Goal: Obtain resource: Obtain resource

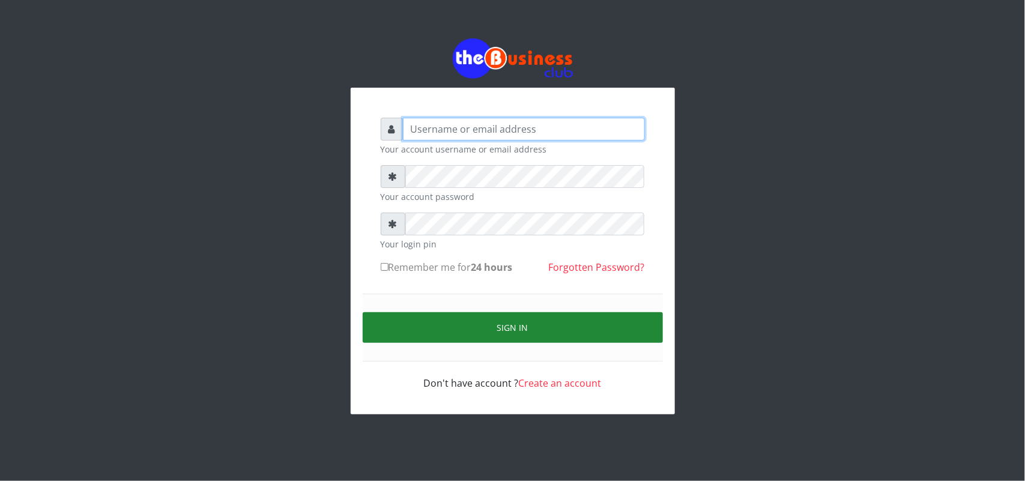
type input "uwa"
click at [522, 330] on button "Sign in" at bounding box center [513, 327] width 300 height 31
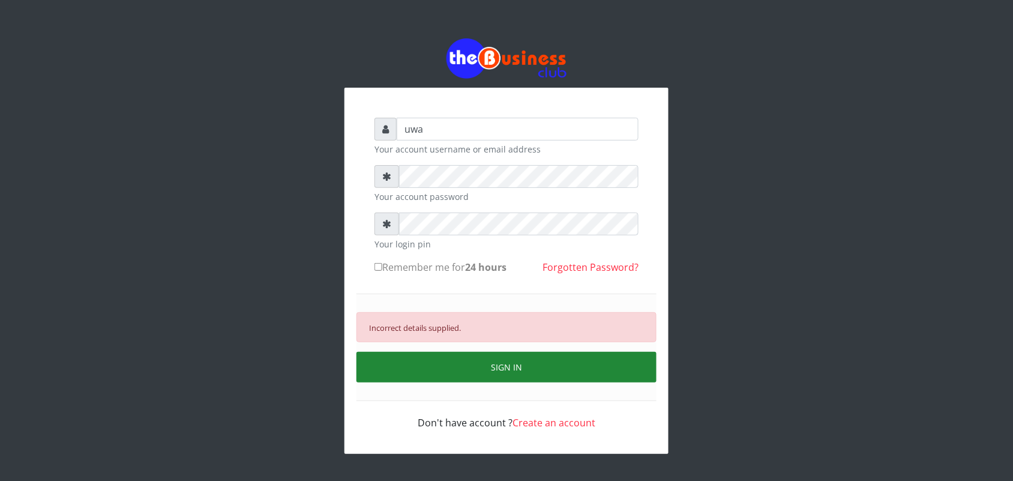
click at [505, 368] on button "SIGN IN" at bounding box center [507, 367] width 300 height 31
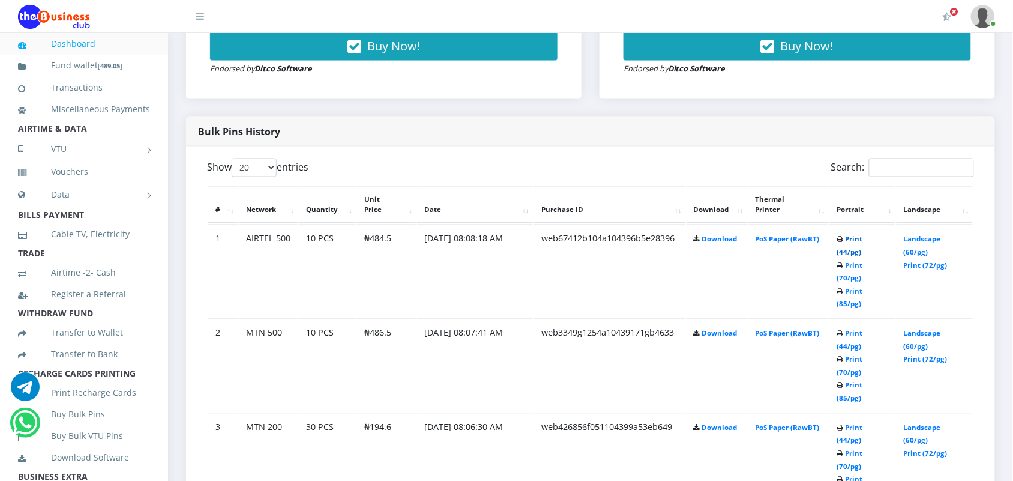
click at [848, 239] on link "Print (44/pg)" at bounding box center [850, 246] width 26 height 22
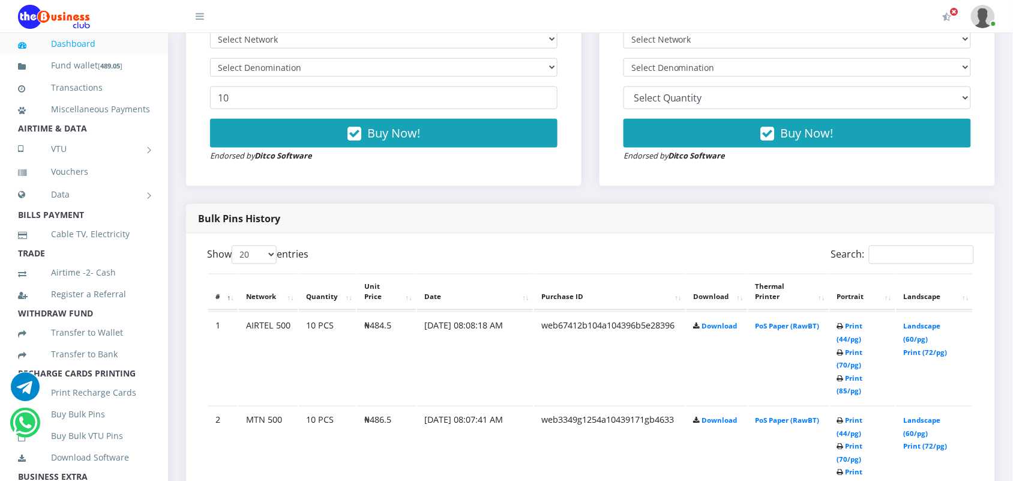
scroll to position [540, 0]
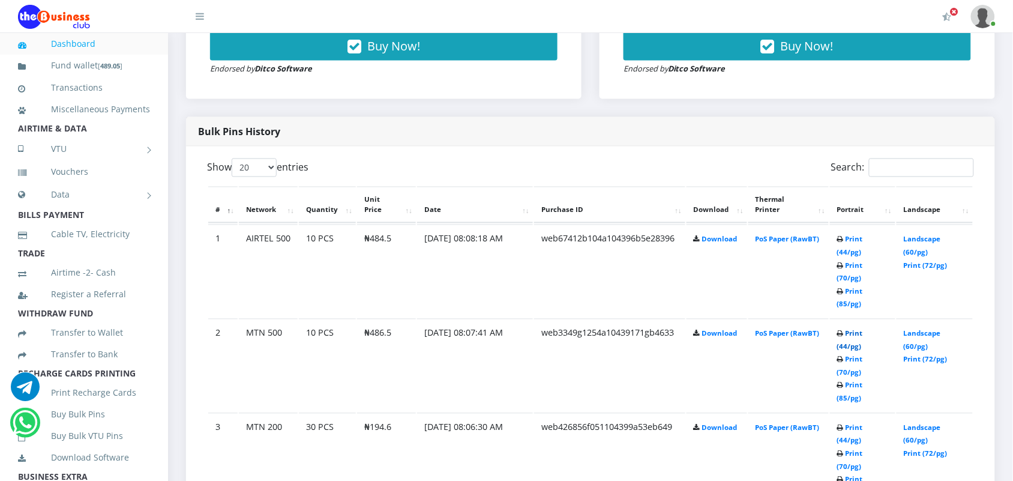
click at [847, 329] on link "Print (44/pg)" at bounding box center [850, 340] width 26 height 22
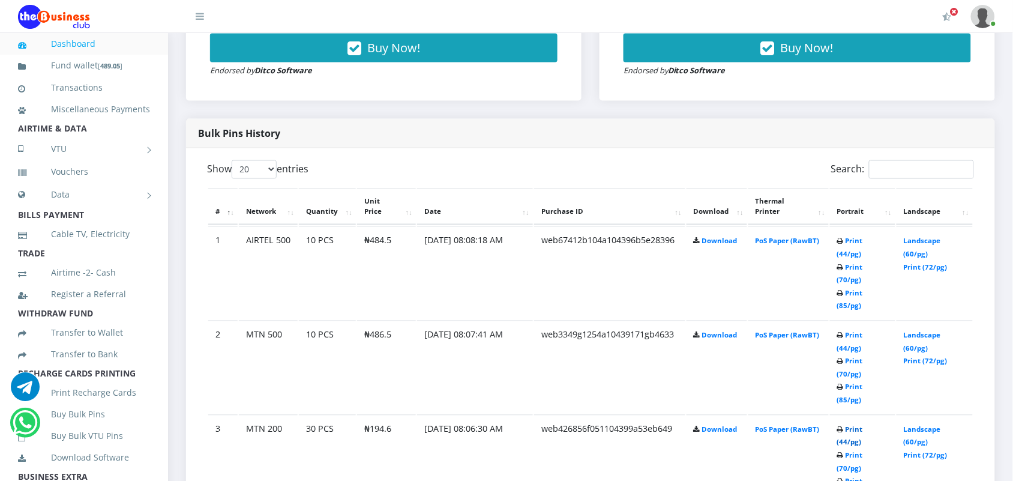
click at [842, 425] on link "Print (44/pg)" at bounding box center [850, 436] width 26 height 22
click at [843, 425] on link "Print (44/pg)" at bounding box center [850, 436] width 26 height 22
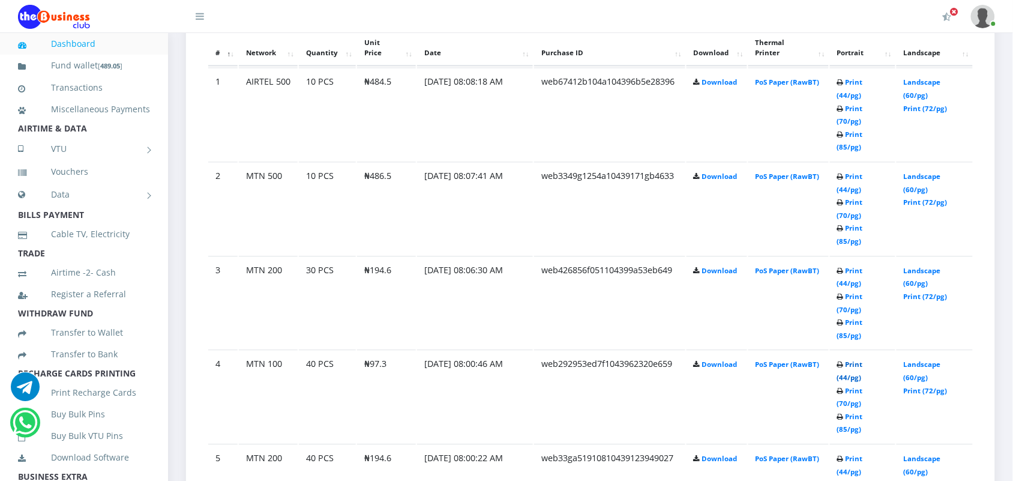
click at [846, 360] on link "Print (44/pg)" at bounding box center [850, 371] width 26 height 22
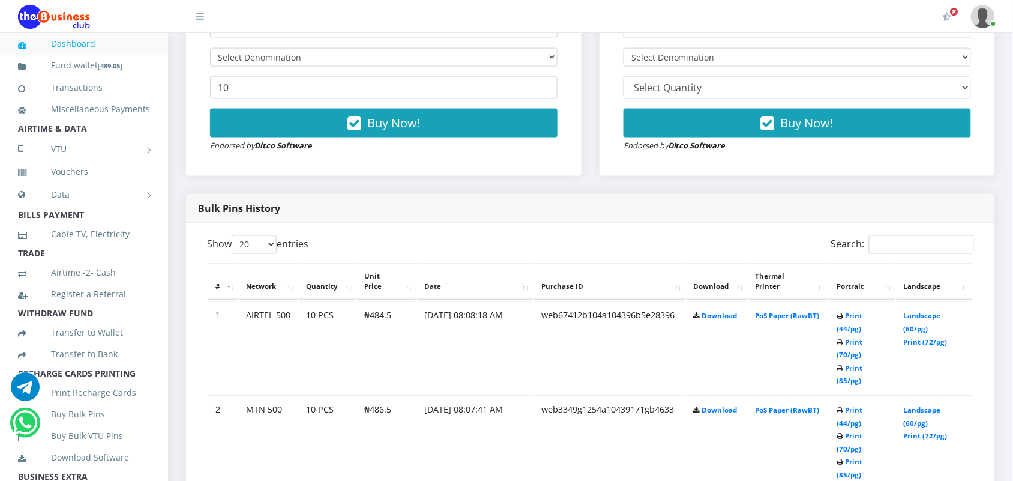
scroll to position [480, 0]
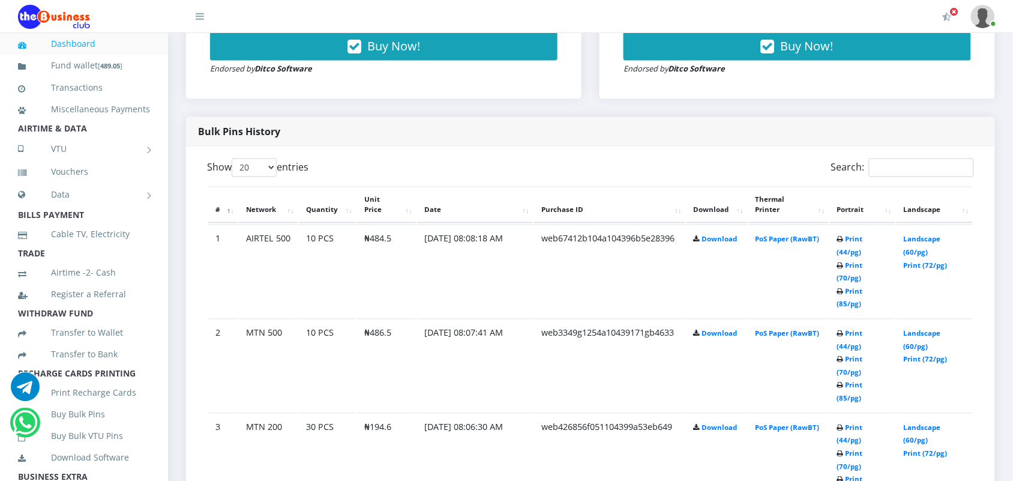
scroll to position [570, 0]
